Goal: Transaction & Acquisition: Download file/media

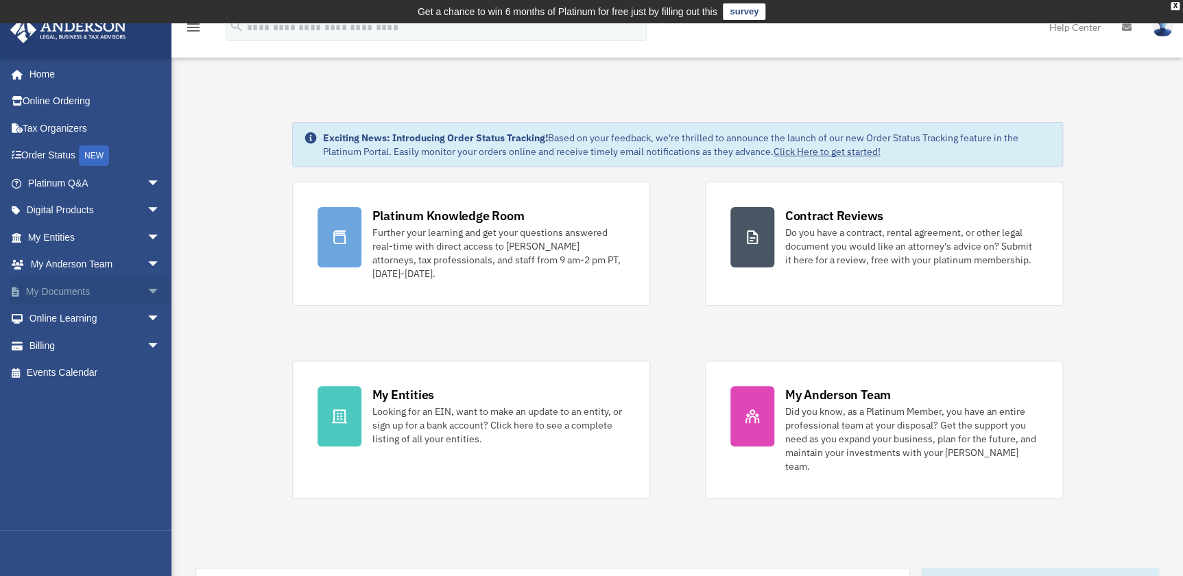
click at [150, 289] on span "arrow_drop_down" at bounding box center [160, 292] width 27 height 28
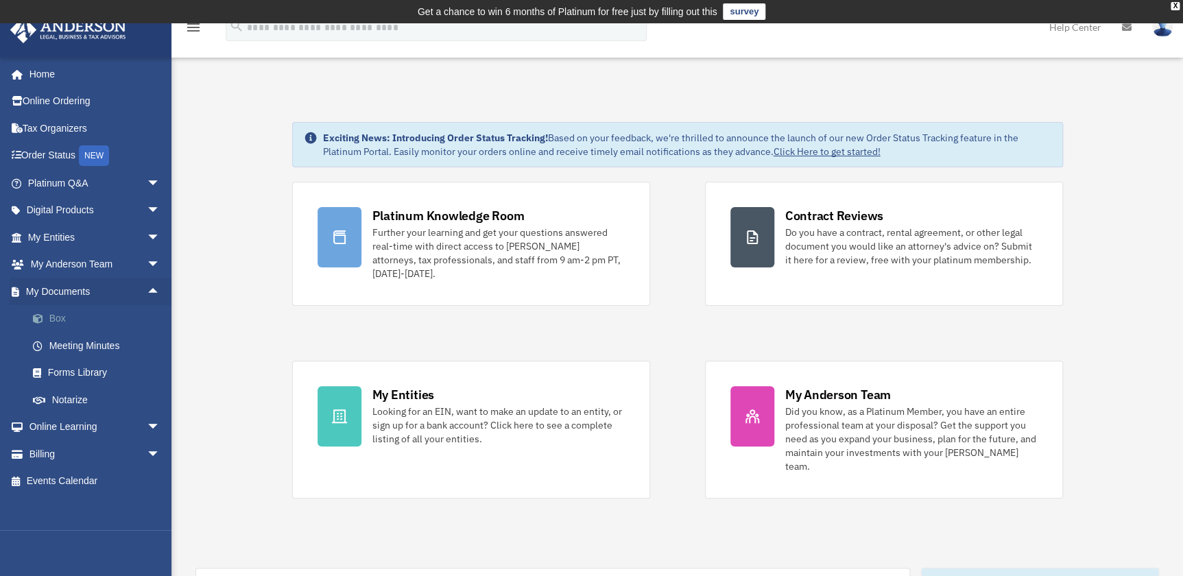
click at [62, 320] on link "Box" at bounding box center [100, 318] width 162 height 27
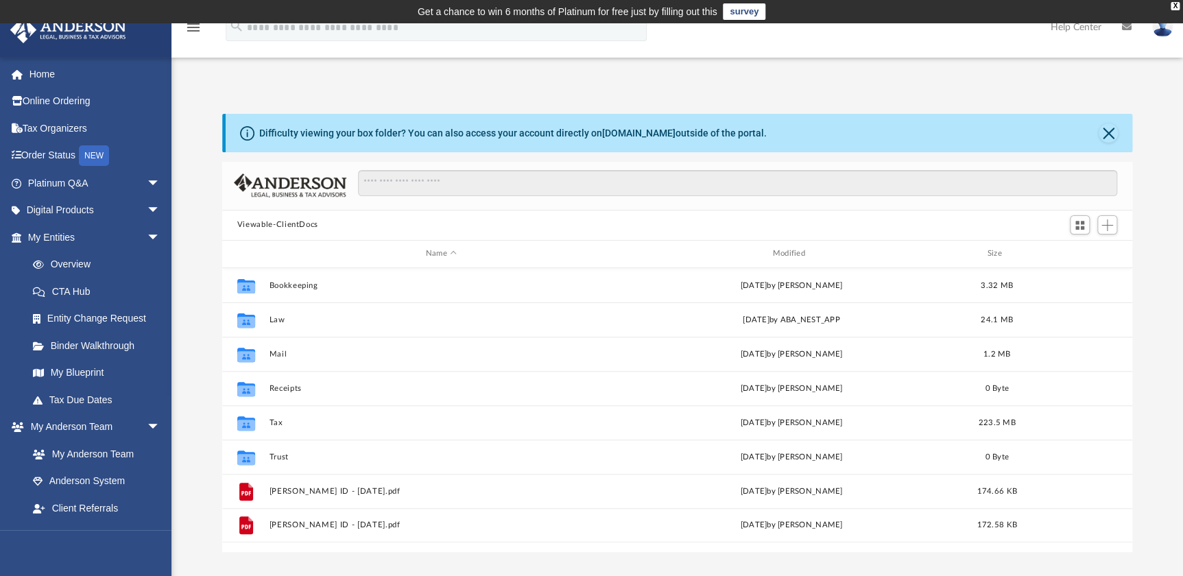
scroll to position [302, 900]
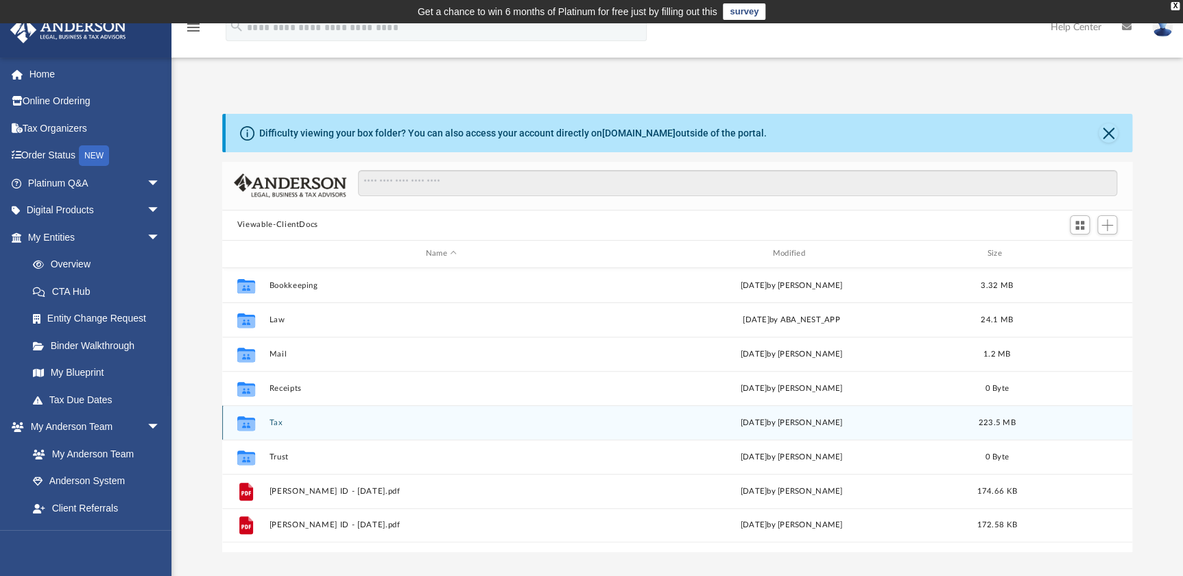
click at [273, 419] on button "Tax" at bounding box center [441, 422] width 344 height 9
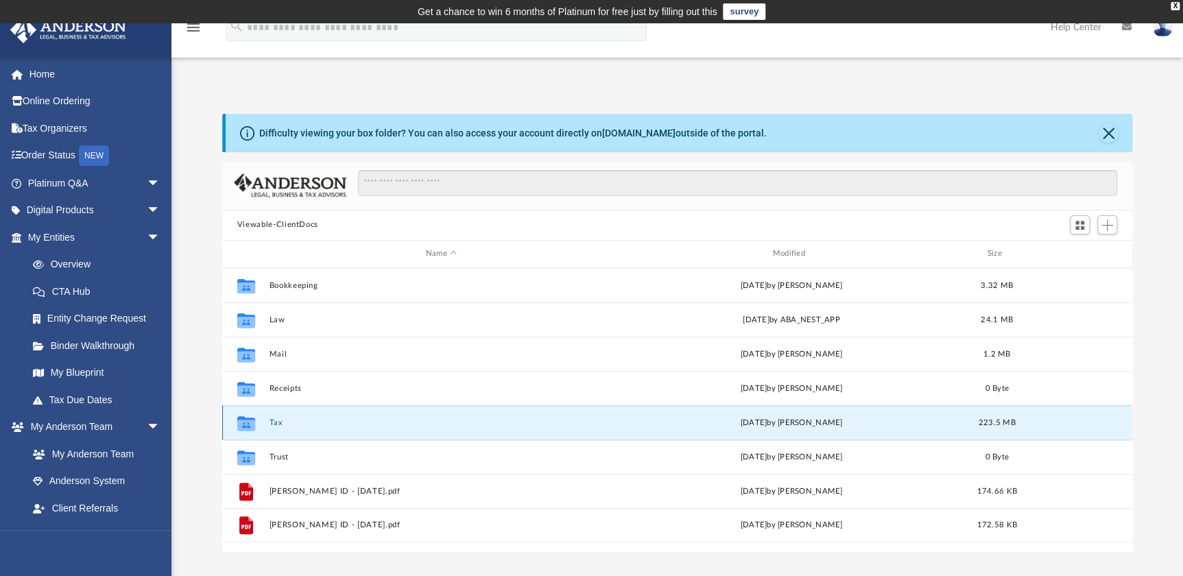
click at [273, 419] on button "Tax" at bounding box center [441, 422] width 344 height 9
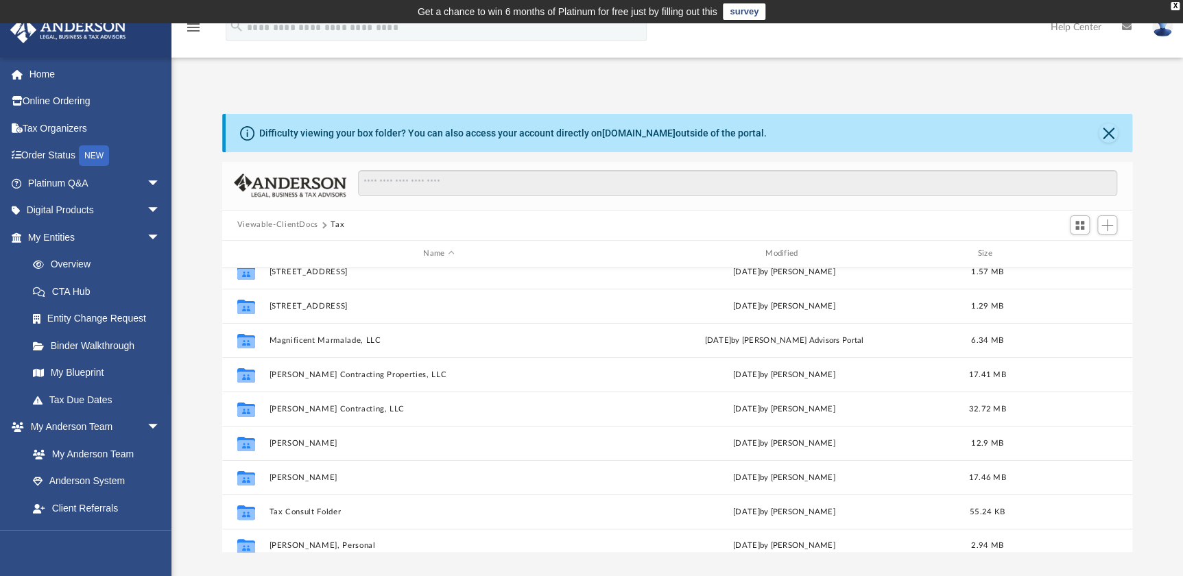
scroll to position [93, 0]
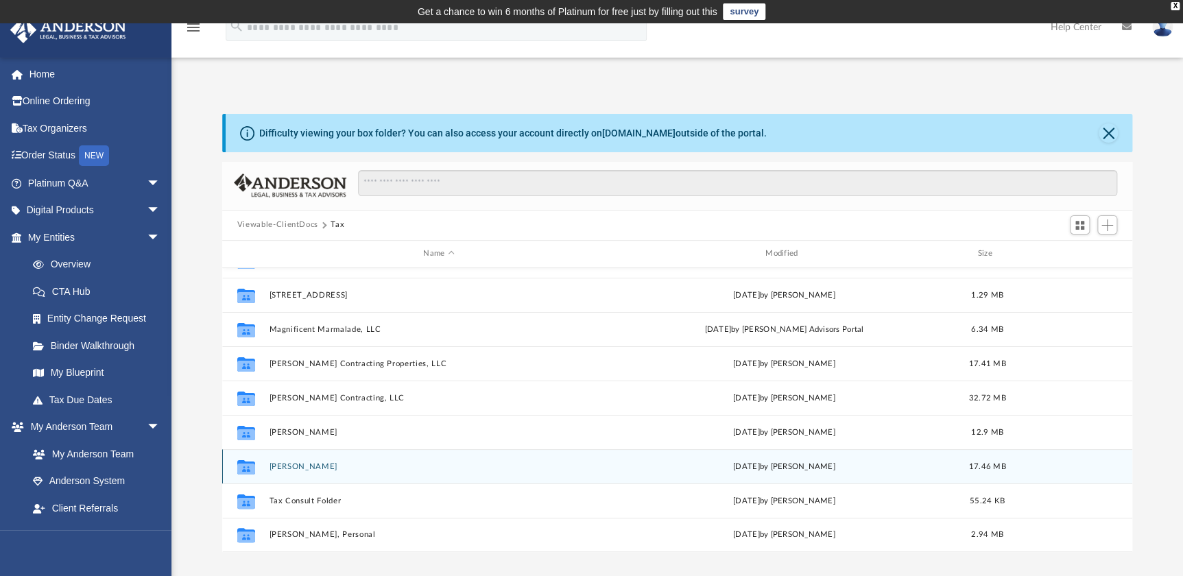
click at [294, 465] on button "Nelson, Tobiah J." at bounding box center [438, 465] width 339 height 9
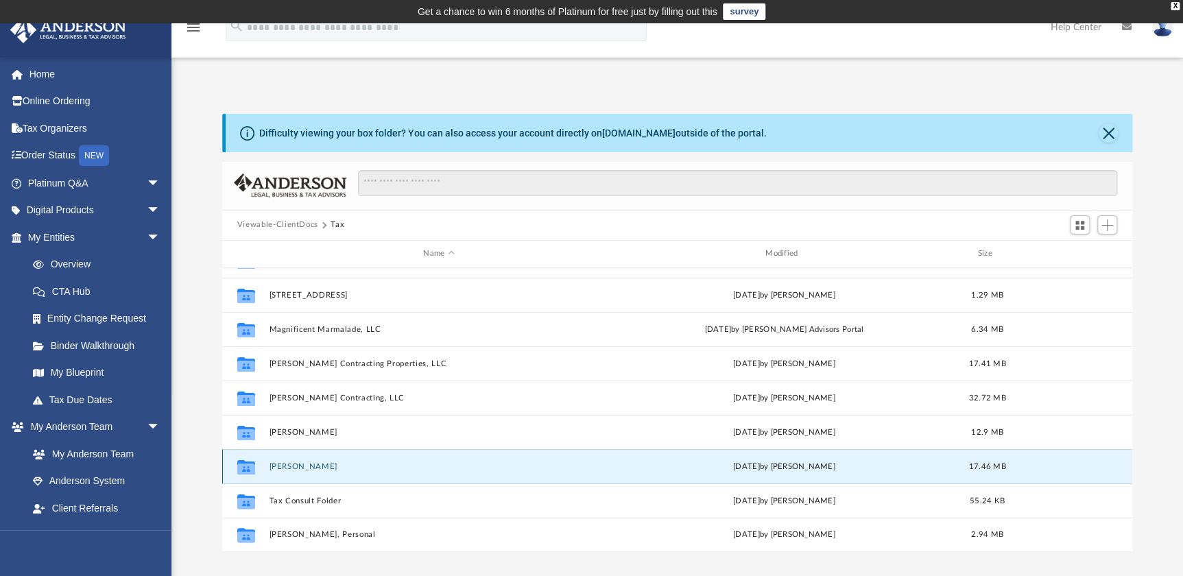
click at [294, 465] on button "Nelson, Tobiah J." at bounding box center [438, 465] width 339 height 9
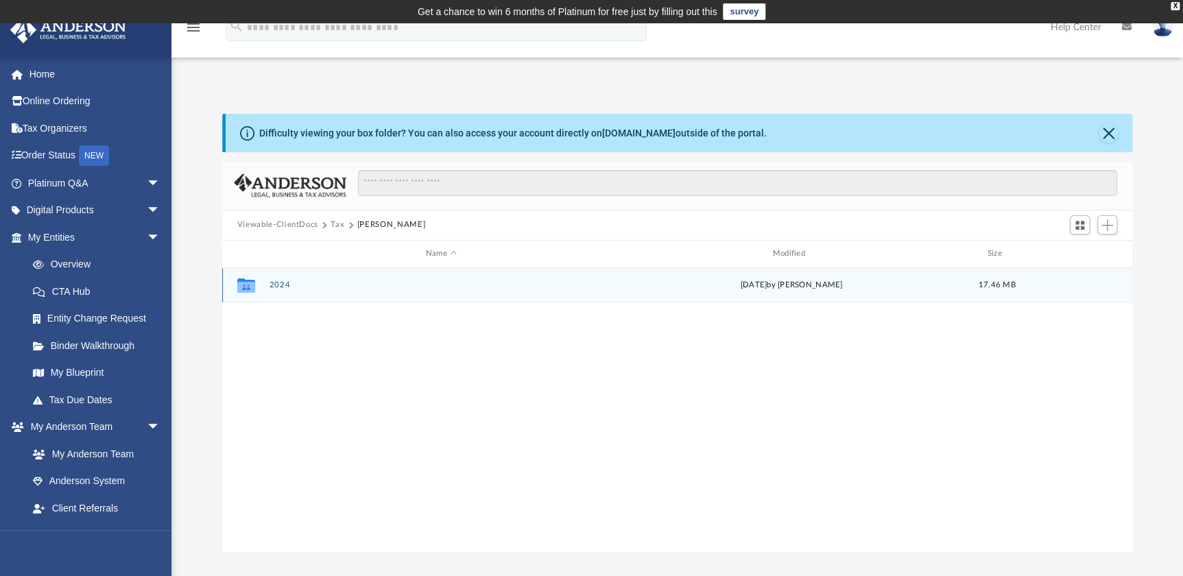
click at [268, 274] on div "Collaborated Folder 2024 Fri Jun 13 2025 by Alex Price 17.46 MB" at bounding box center [677, 285] width 910 height 34
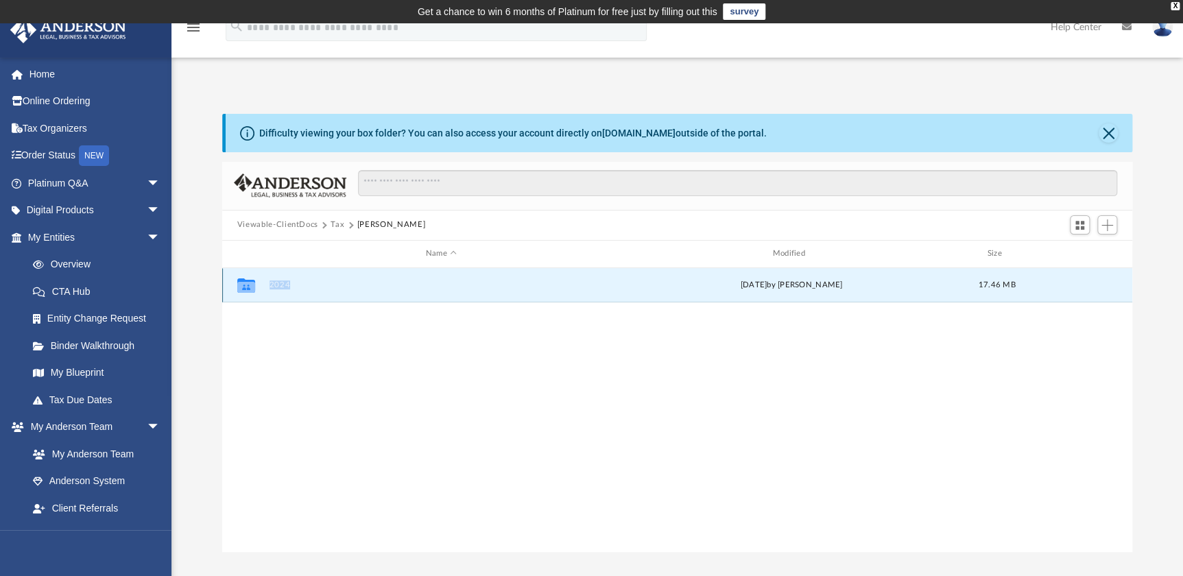
click at [268, 274] on div "Collaborated Folder 2024 Fri Jun 13 2025 by Alex Price 17.46 MB" at bounding box center [677, 285] width 910 height 34
drag, startPoint x: 268, startPoint y: 274, endPoint x: 247, endPoint y: 287, distance: 24.9
click at [247, 287] on icon "grid" at bounding box center [246, 285] width 18 height 14
drag, startPoint x: 247, startPoint y: 287, endPoint x: 289, endPoint y: 285, distance: 41.9
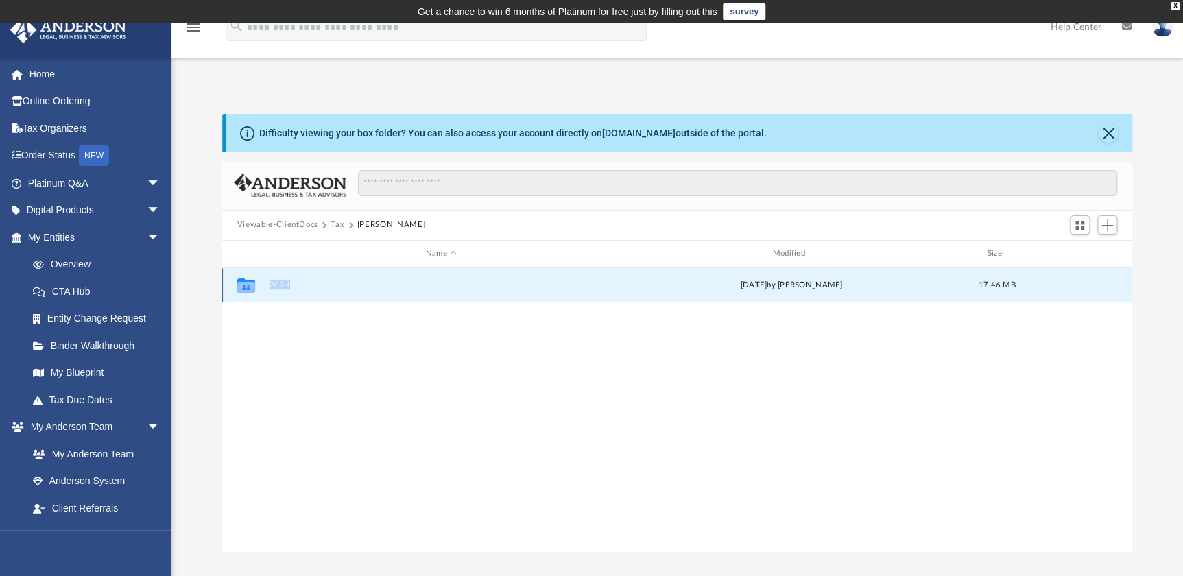
click at [289, 285] on button "2024" at bounding box center [441, 284] width 344 height 9
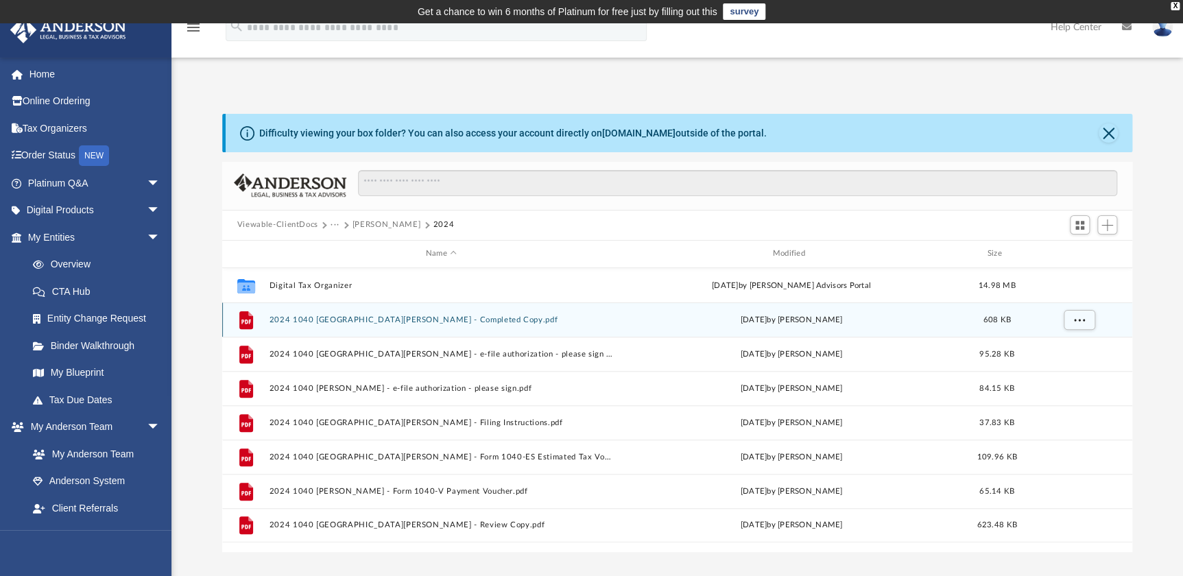
click at [443, 324] on div "File 2024 1040 Nelson, Tobiah J. - Completed Copy.pdf Fri Jun 13 2025 by Alex P…" at bounding box center [677, 319] width 910 height 34
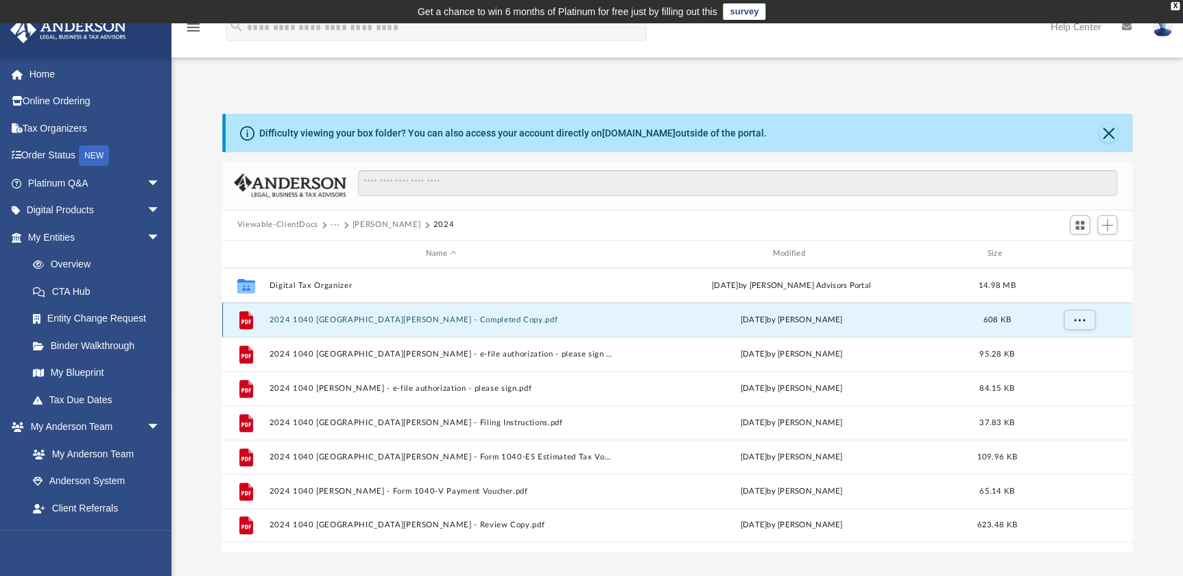
click at [442, 322] on button "2024 1040 Nelson, Tobiah J. - Completed Copy.pdf" at bounding box center [441, 319] width 344 height 9
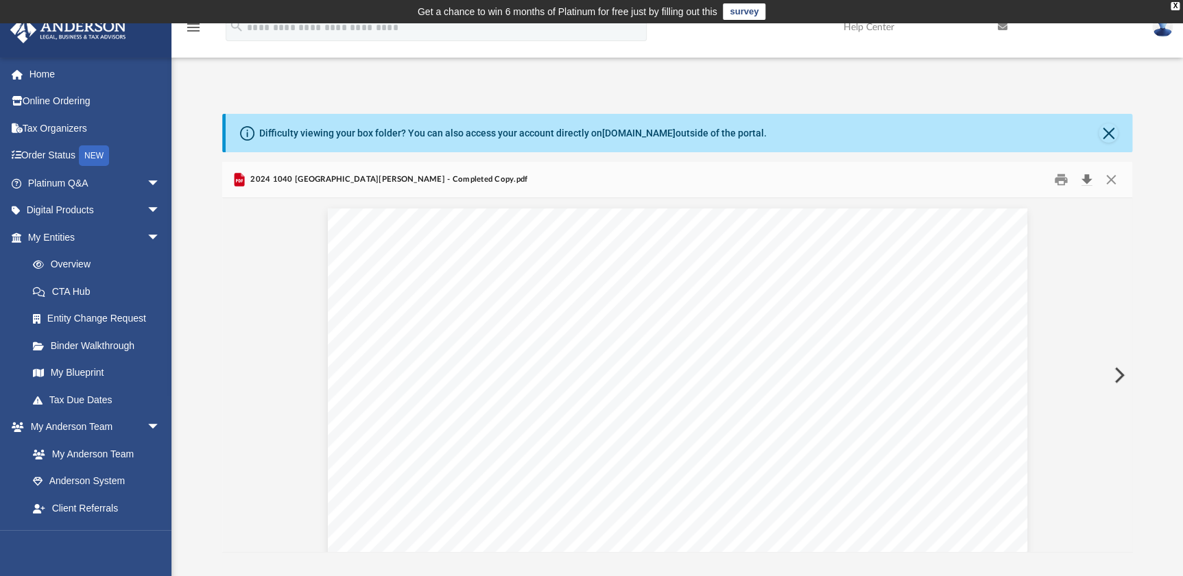
click at [1086, 183] on button "Download" at bounding box center [1086, 179] width 25 height 21
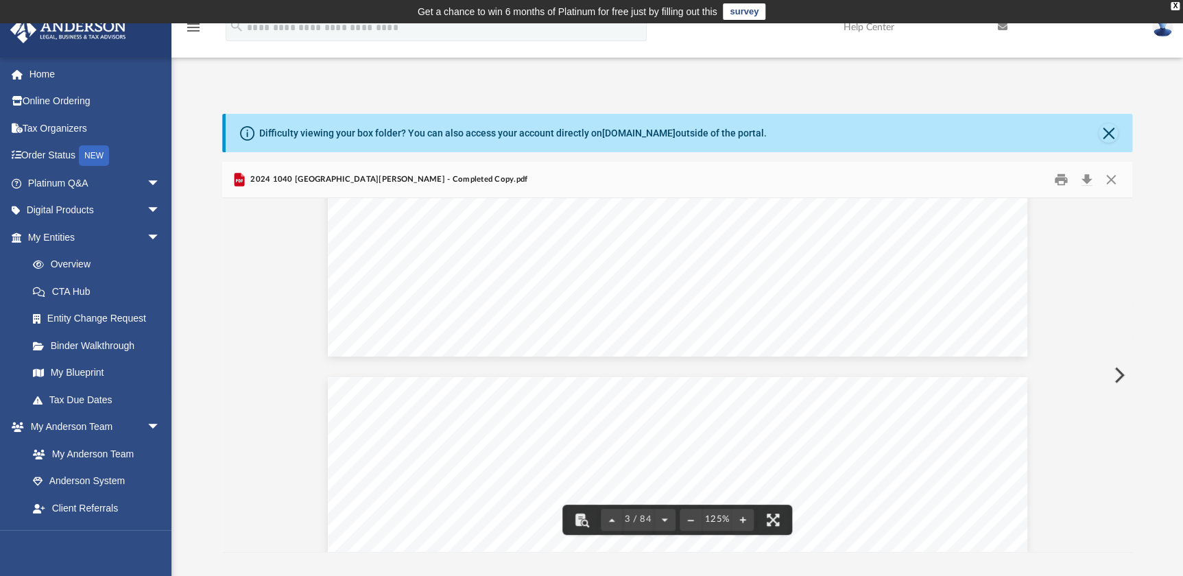
scroll to position [1807, 0]
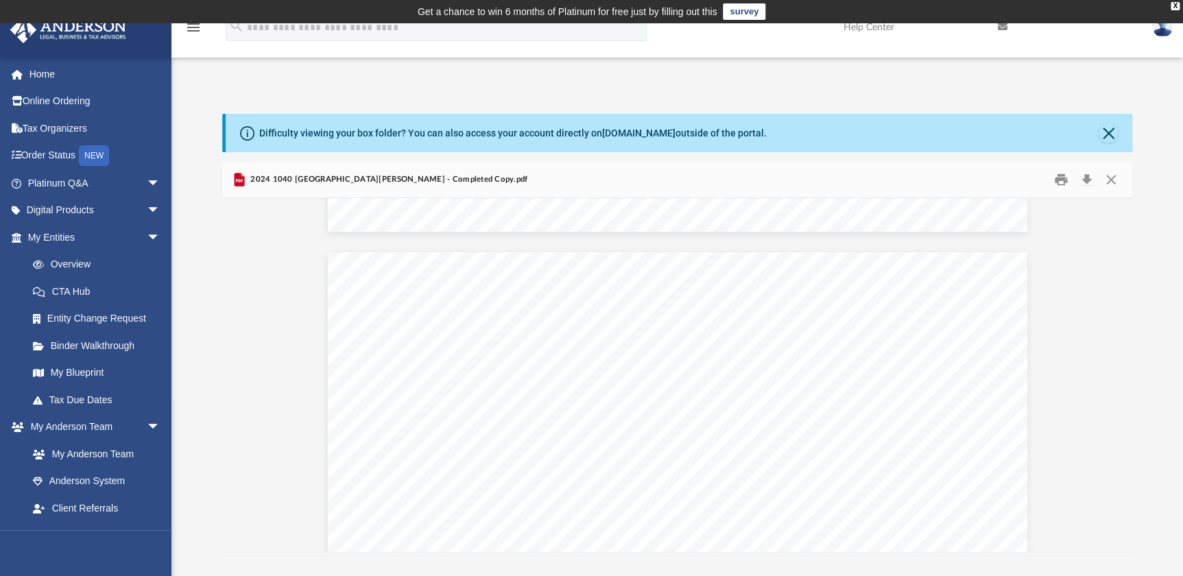
click at [1144, 278] on div "Difficulty viewing your box folder? You can also access your account directly o…" at bounding box center [676, 333] width 1011 height 438
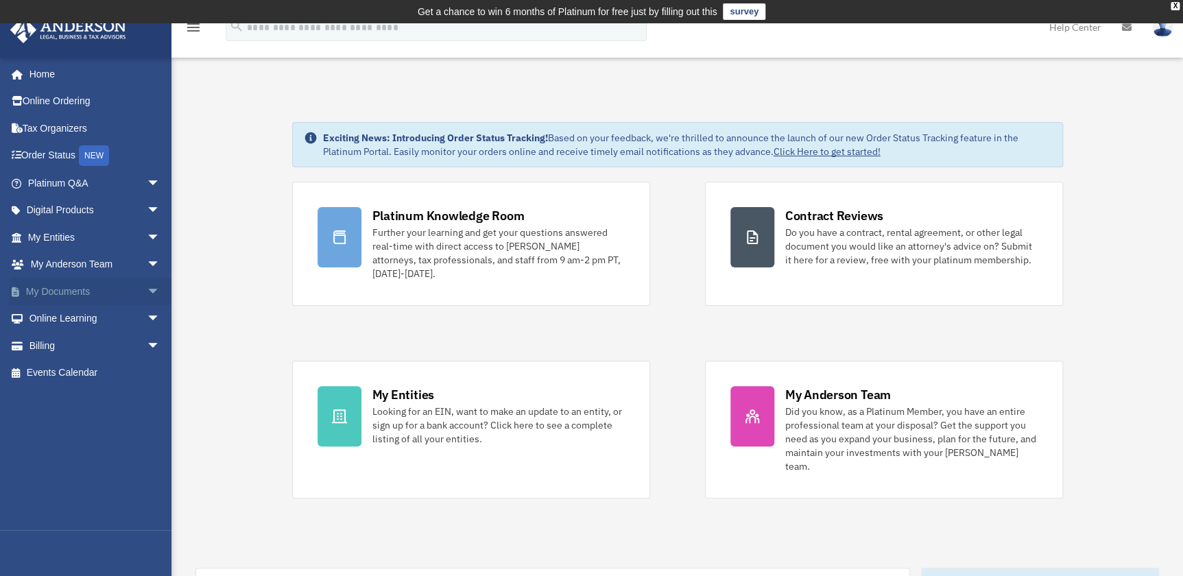
click at [64, 288] on link "My Documents arrow_drop_down" at bounding box center [95, 291] width 171 height 27
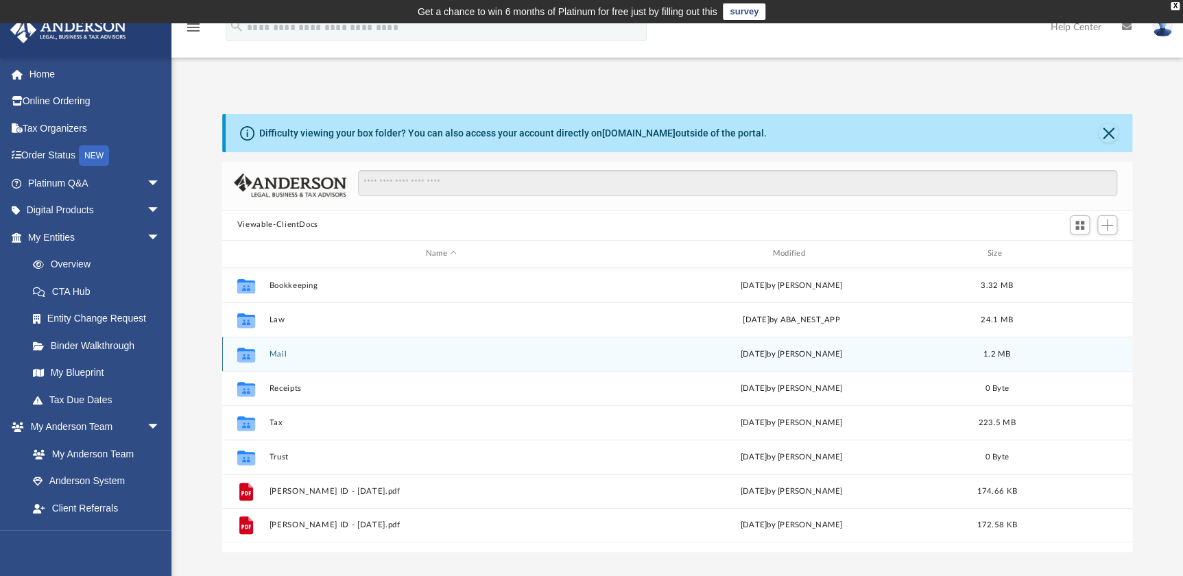
scroll to position [302, 900]
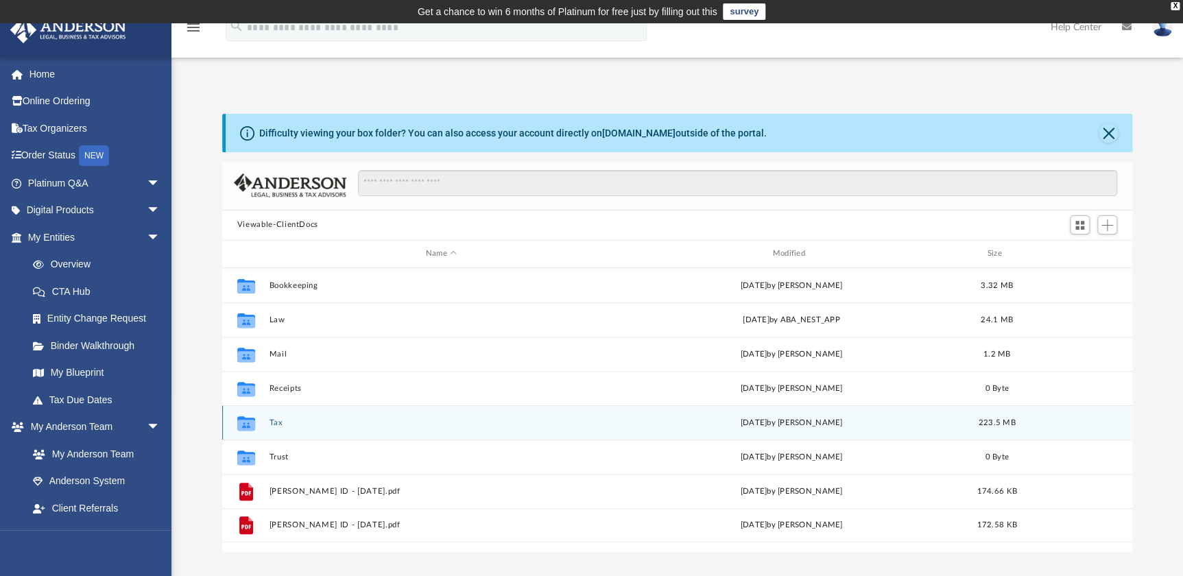
click at [250, 421] on icon "grid" at bounding box center [246, 424] width 18 height 11
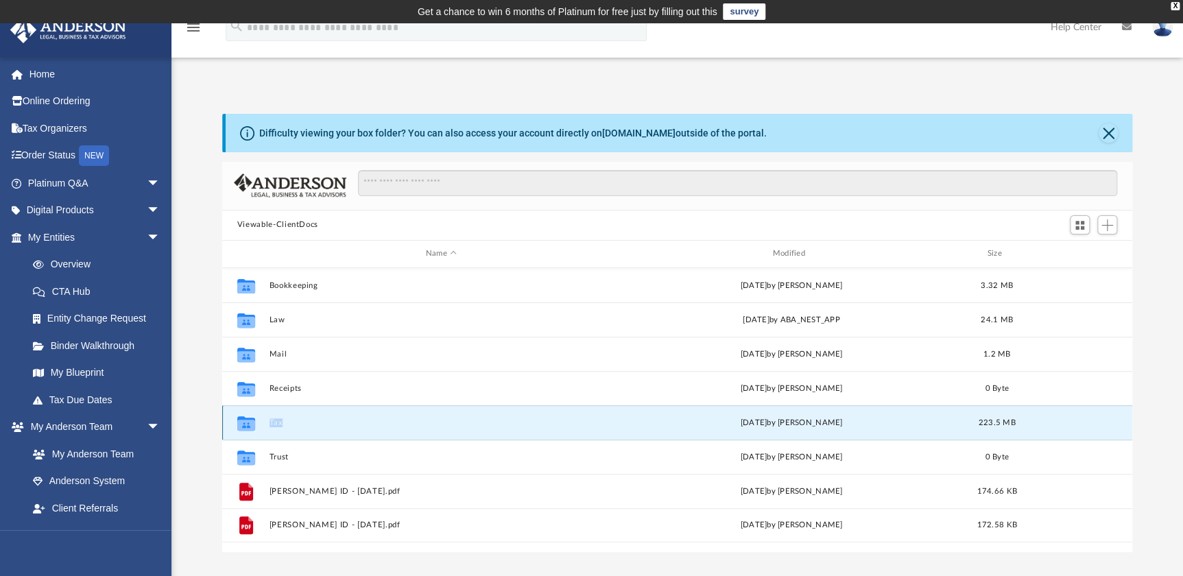
click at [250, 421] on icon "grid" at bounding box center [246, 424] width 18 height 11
click at [245, 421] on icon "grid" at bounding box center [246, 424] width 18 height 11
drag, startPoint x: 245, startPoint y: 421, endPoint x: 274, endPoint y: 423, distance: 29.6
click at [274, 423] on button "Tax" at bounding box center [441, 422] width 344 height 9
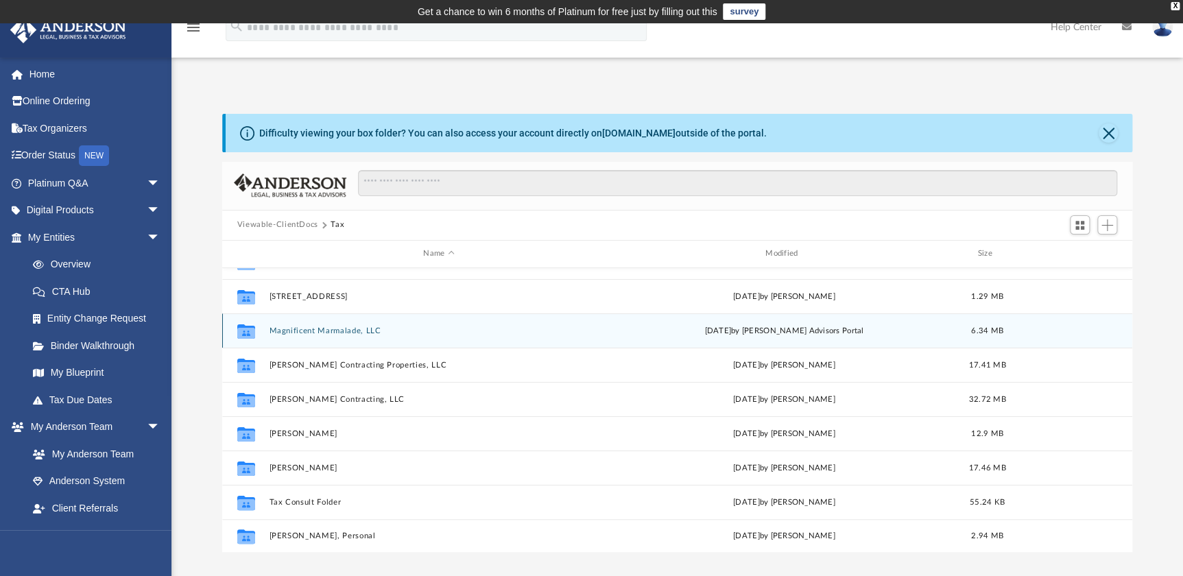
scroll to position [93, 0]
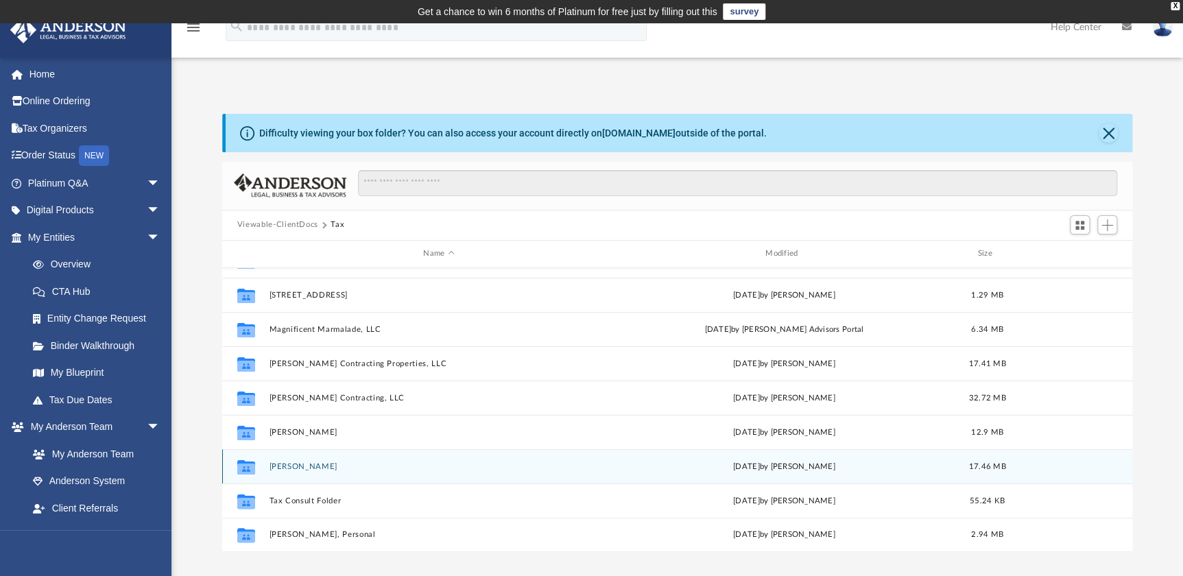
click at [304, 461] on button "Nelson, Tobiah J." at bounding box center [438, 465] width 339 height 9
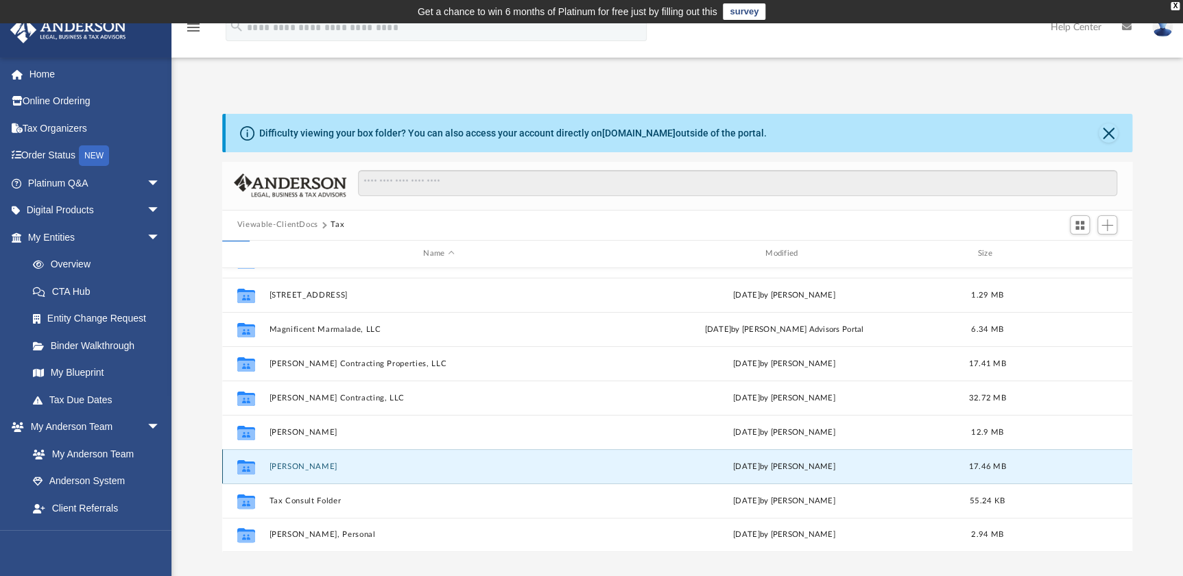
scroll to position [0, 0]
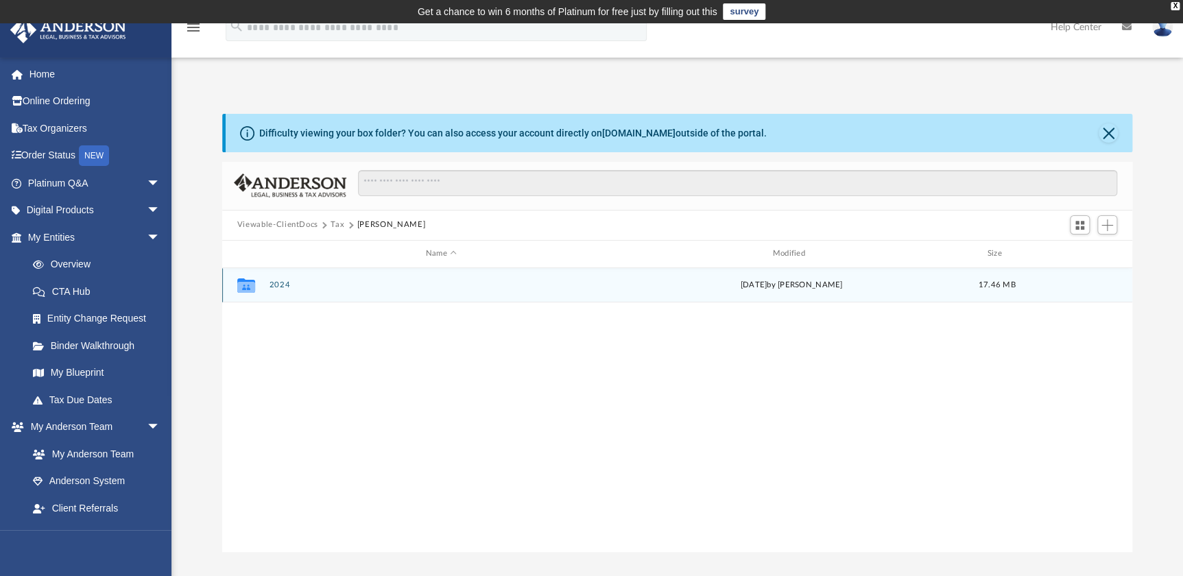
click at [287, 282] on button "2024" at bounding box center [441, 284] width 344 height 9
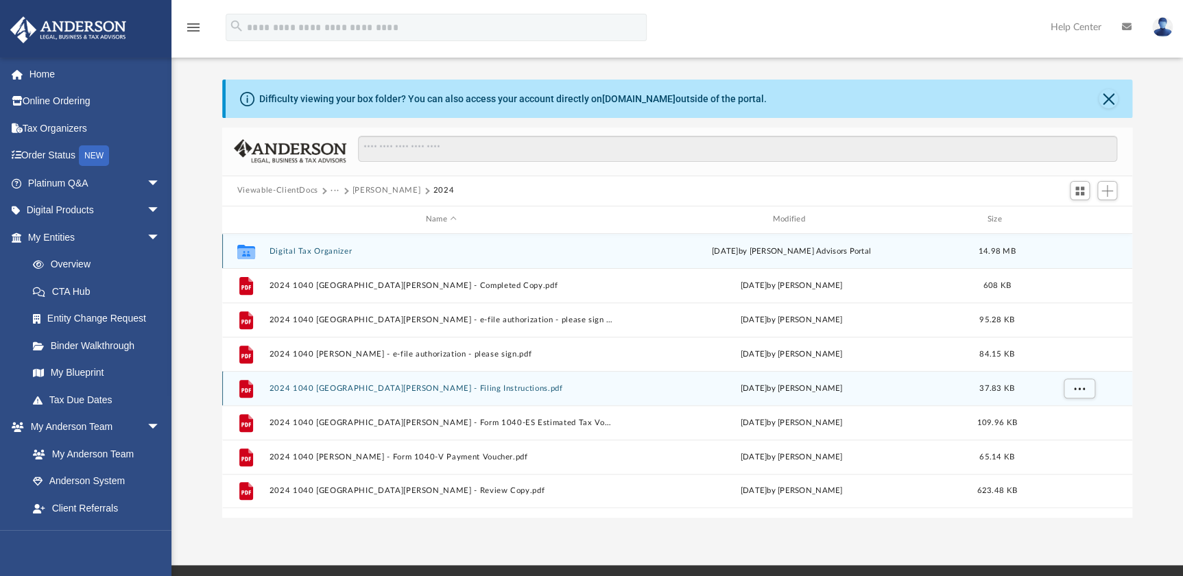
scroll to position [62, 0]
